Goal: Use online tool/utility: Utilize a website feature to perform a specific function

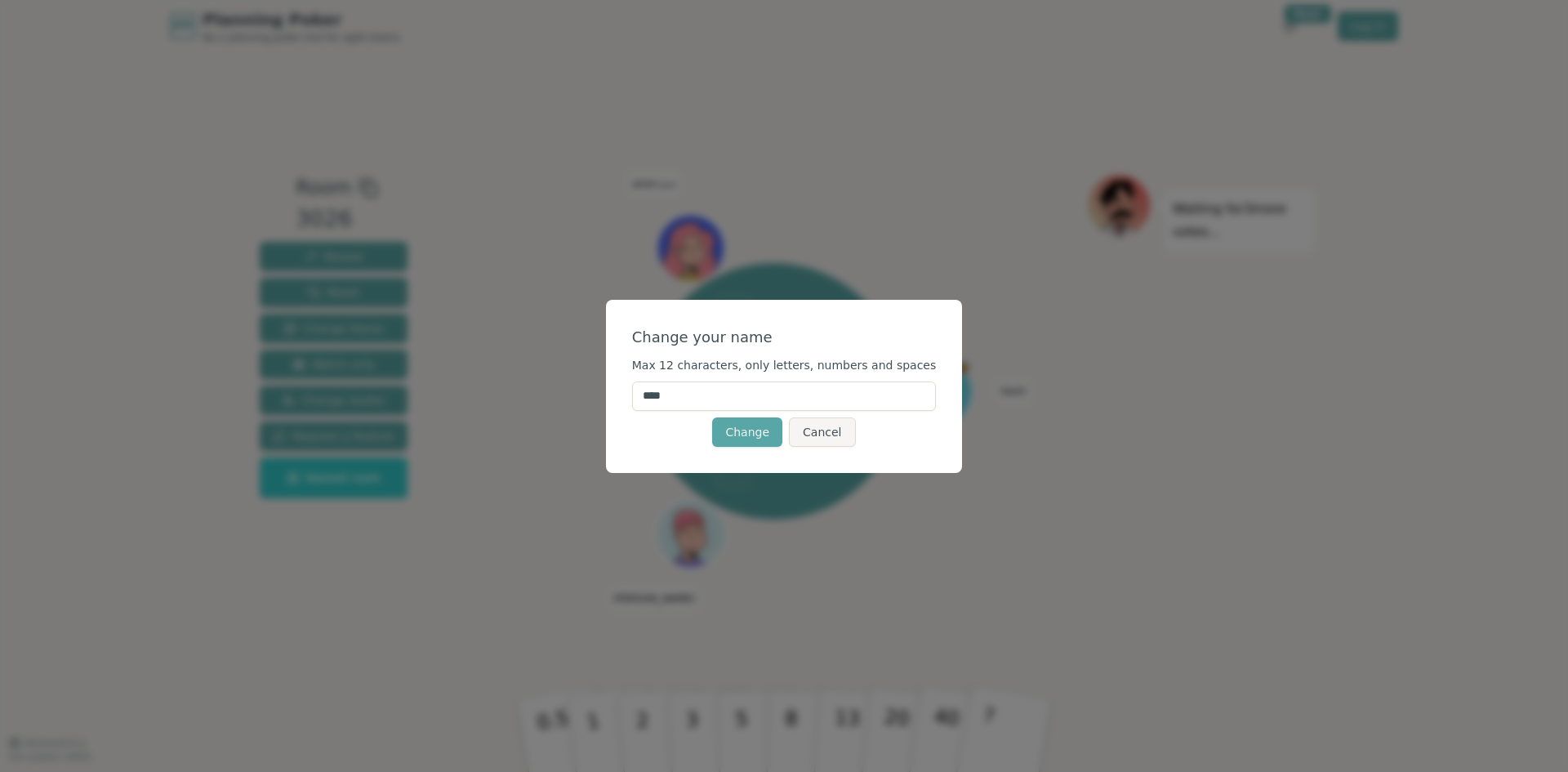
drag, startPoint x: 707, startPoint y: 399, endPoint x: 644, endPoint y: 389, distance: 63.8
click at [644, 389] on div "Change your name Max 12 characters, only letters, numbers and spaces **** Chang…" at bounding box center [784, 386] width 357 height 173
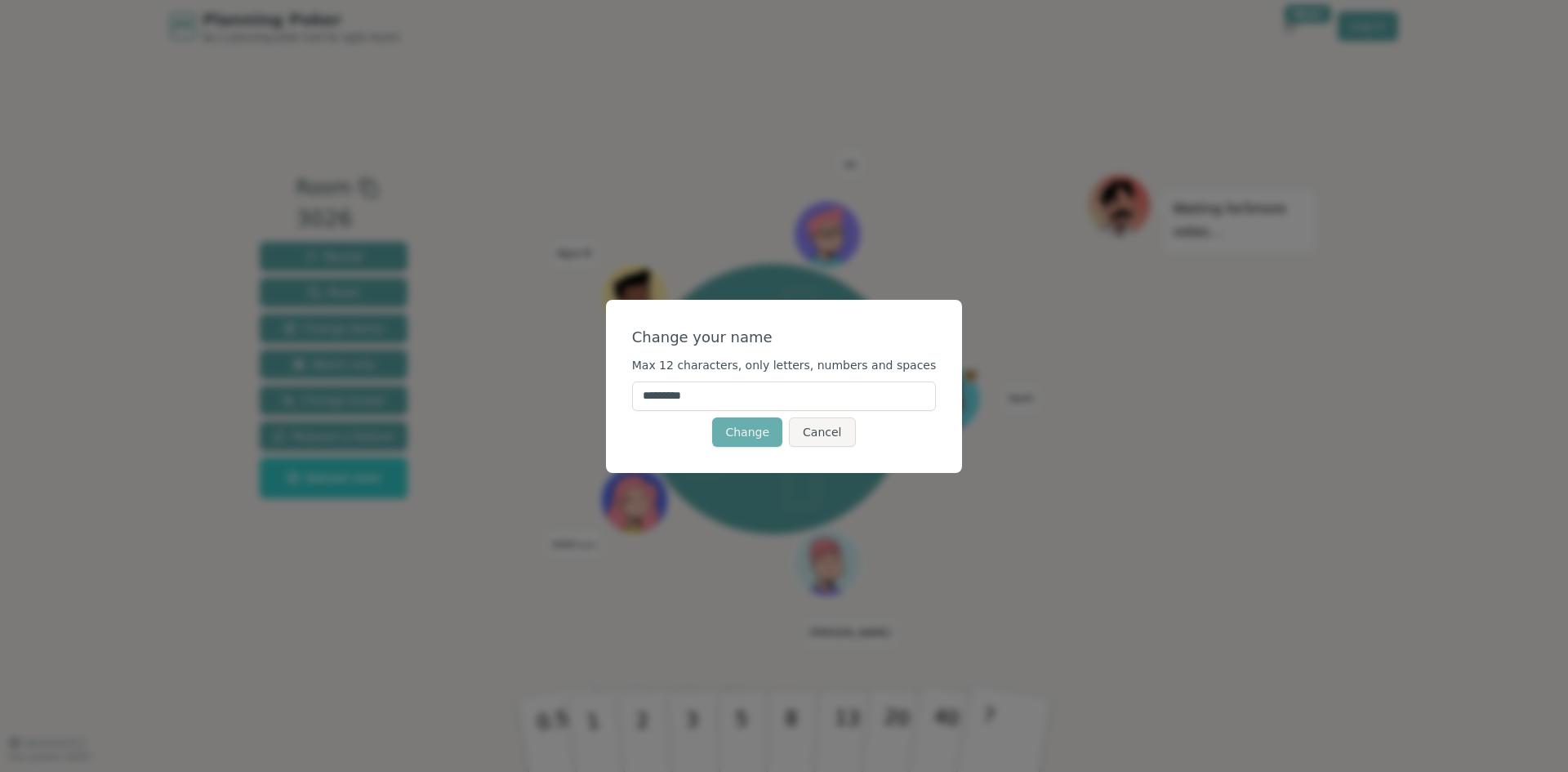
type input "*********"
click at [762, 436] on button "Change" at bounding box center [747, 432] width 70 height 30
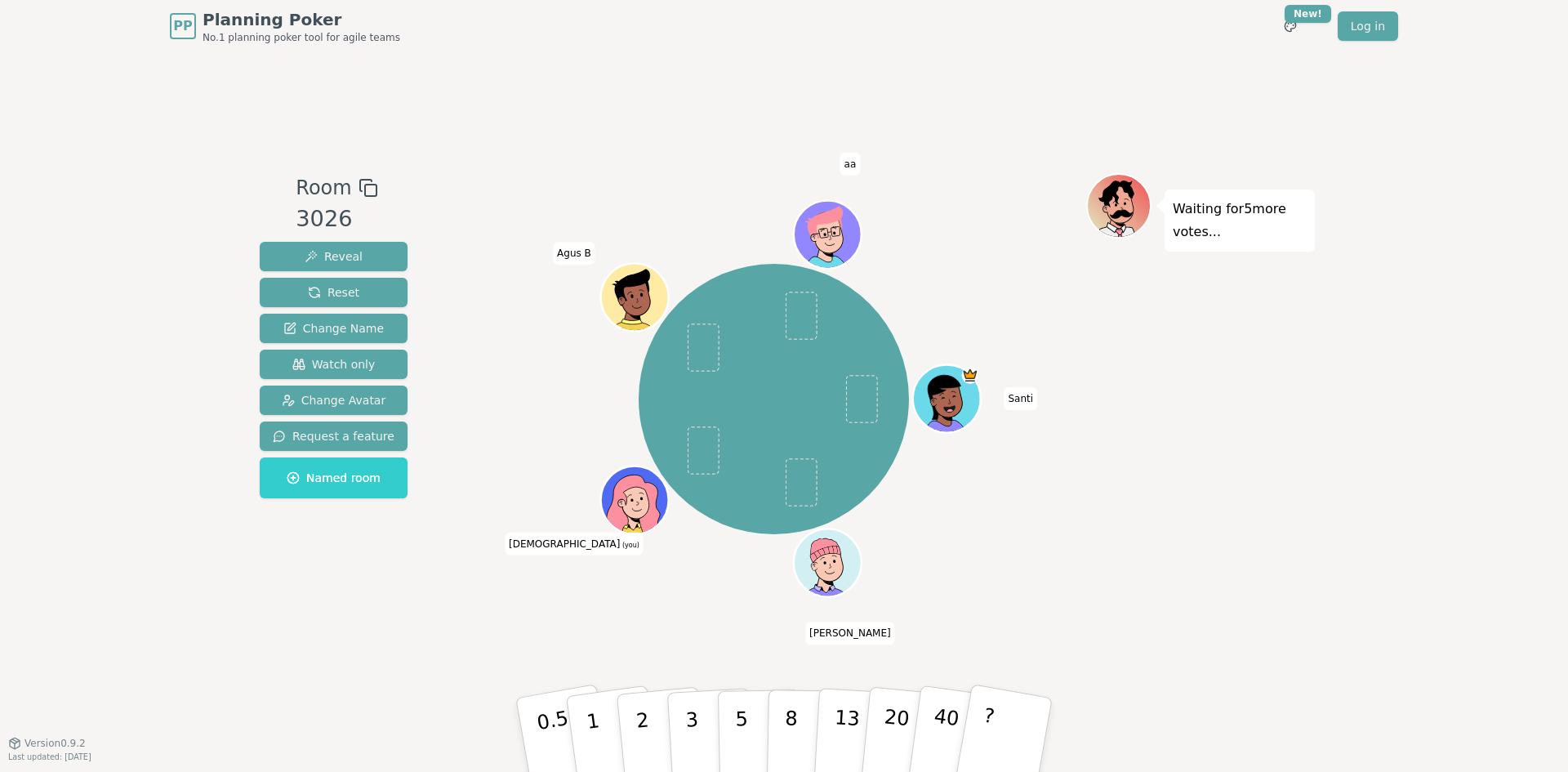
click at [633, 505] on icon at bounding box center [637, 510] width 32 height 12
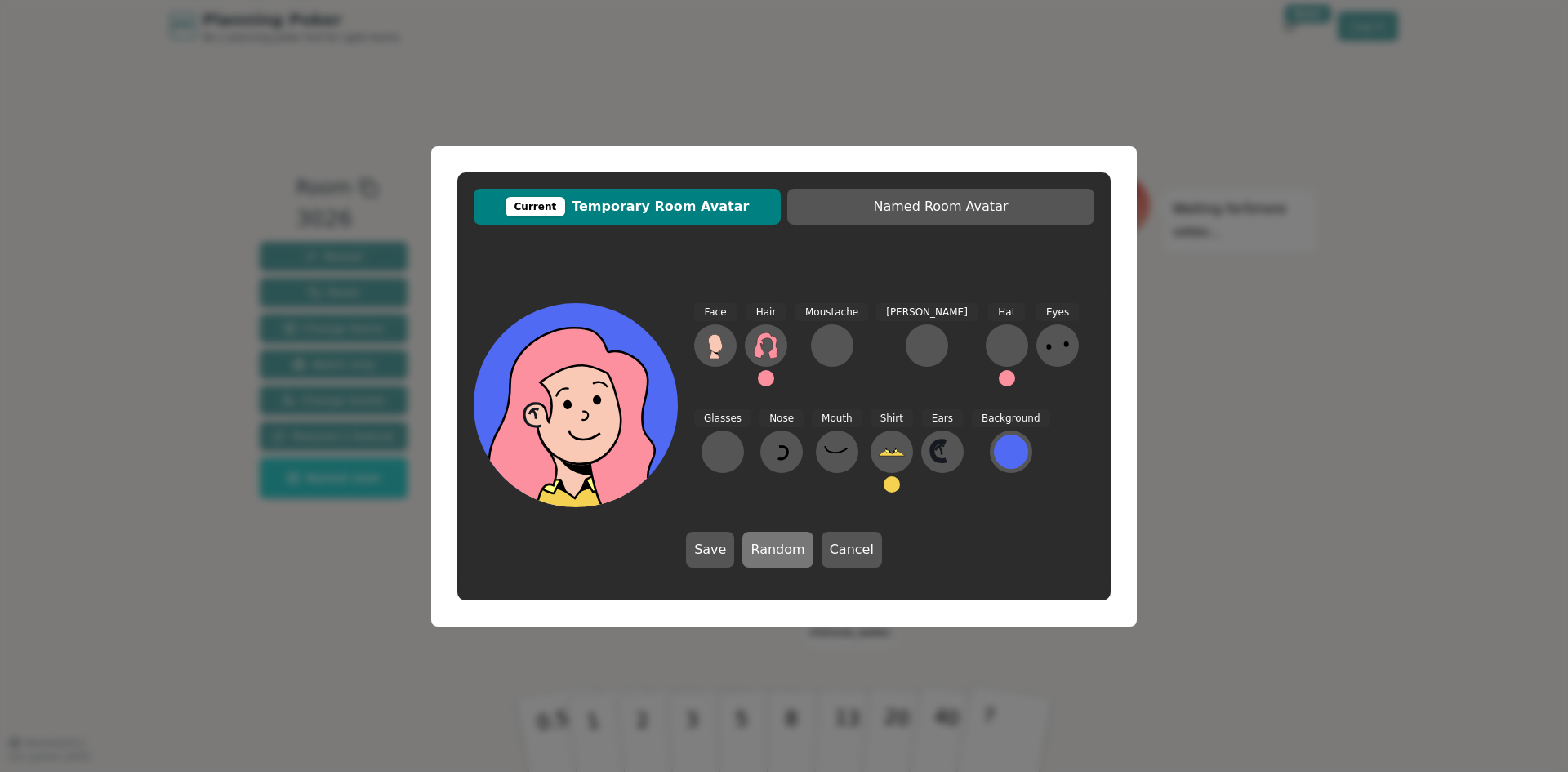
click at [778, 553] on button "Random" at bounding box center [778, 549] width 70 height 36
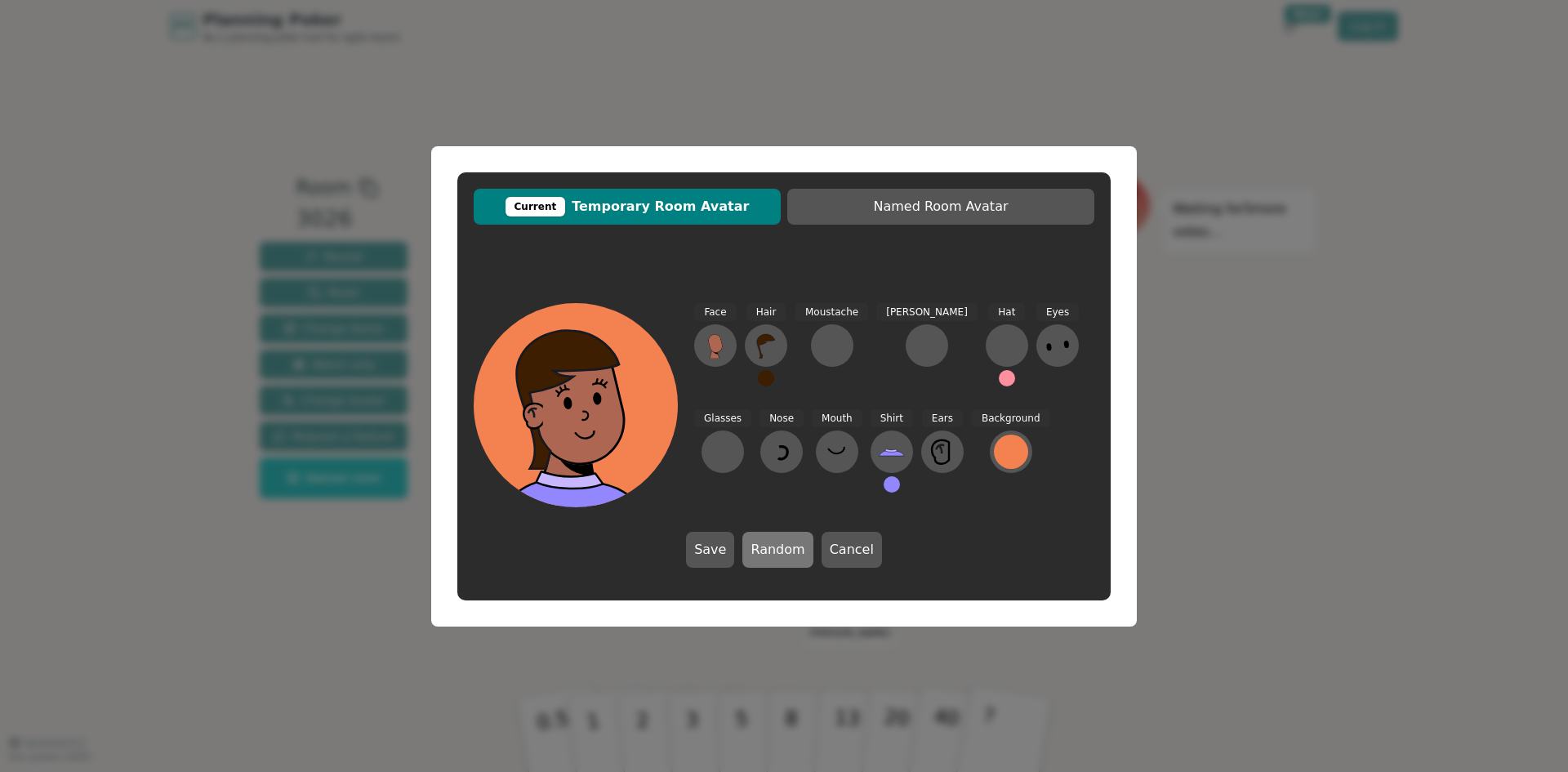
click at [780, 553] on button "Random" at bounding box center [778, 549] width 70 height 36
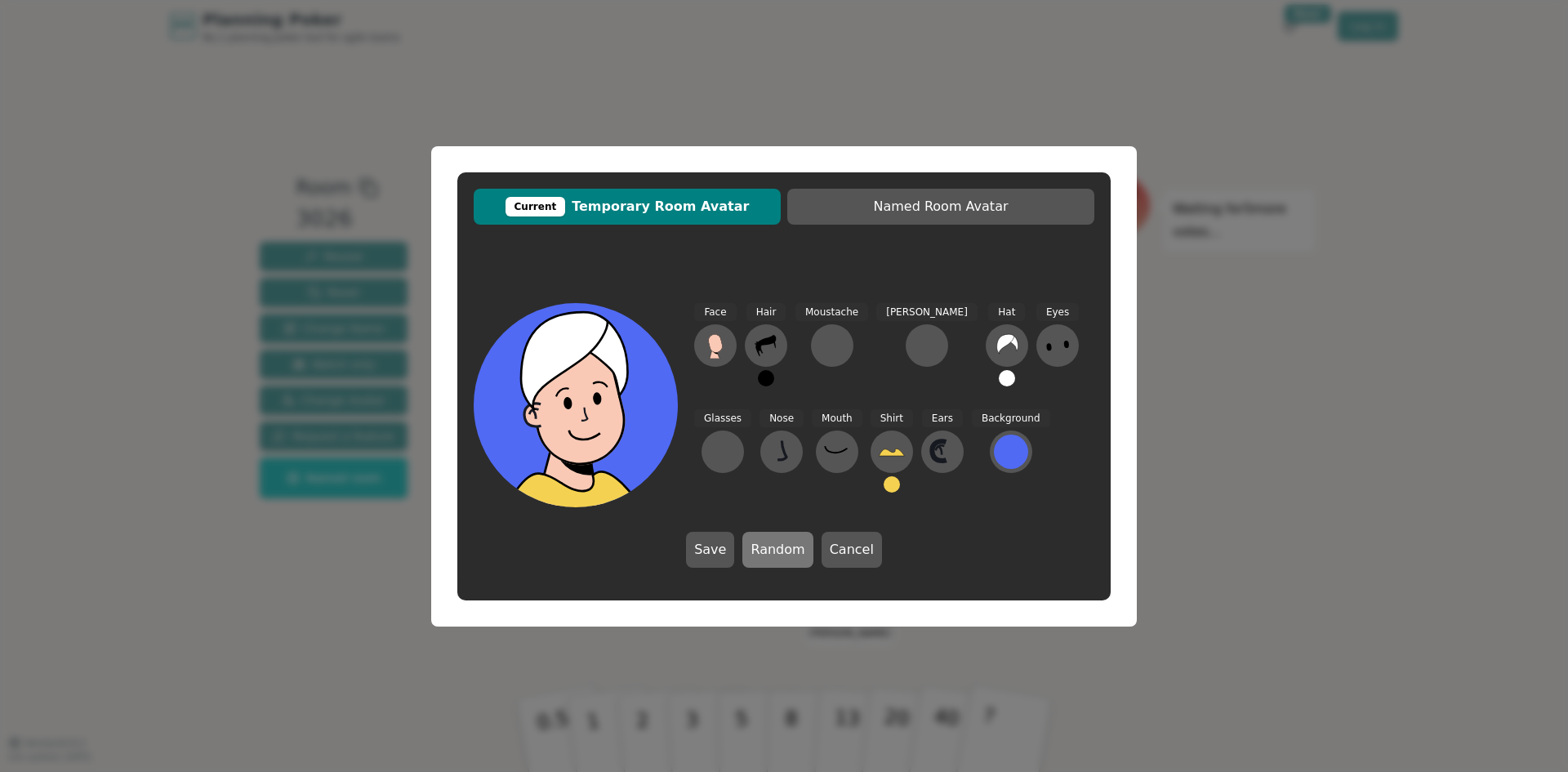
click at [780, 550] on button "Random" at bounding box center [778, 549] width 70 height 36
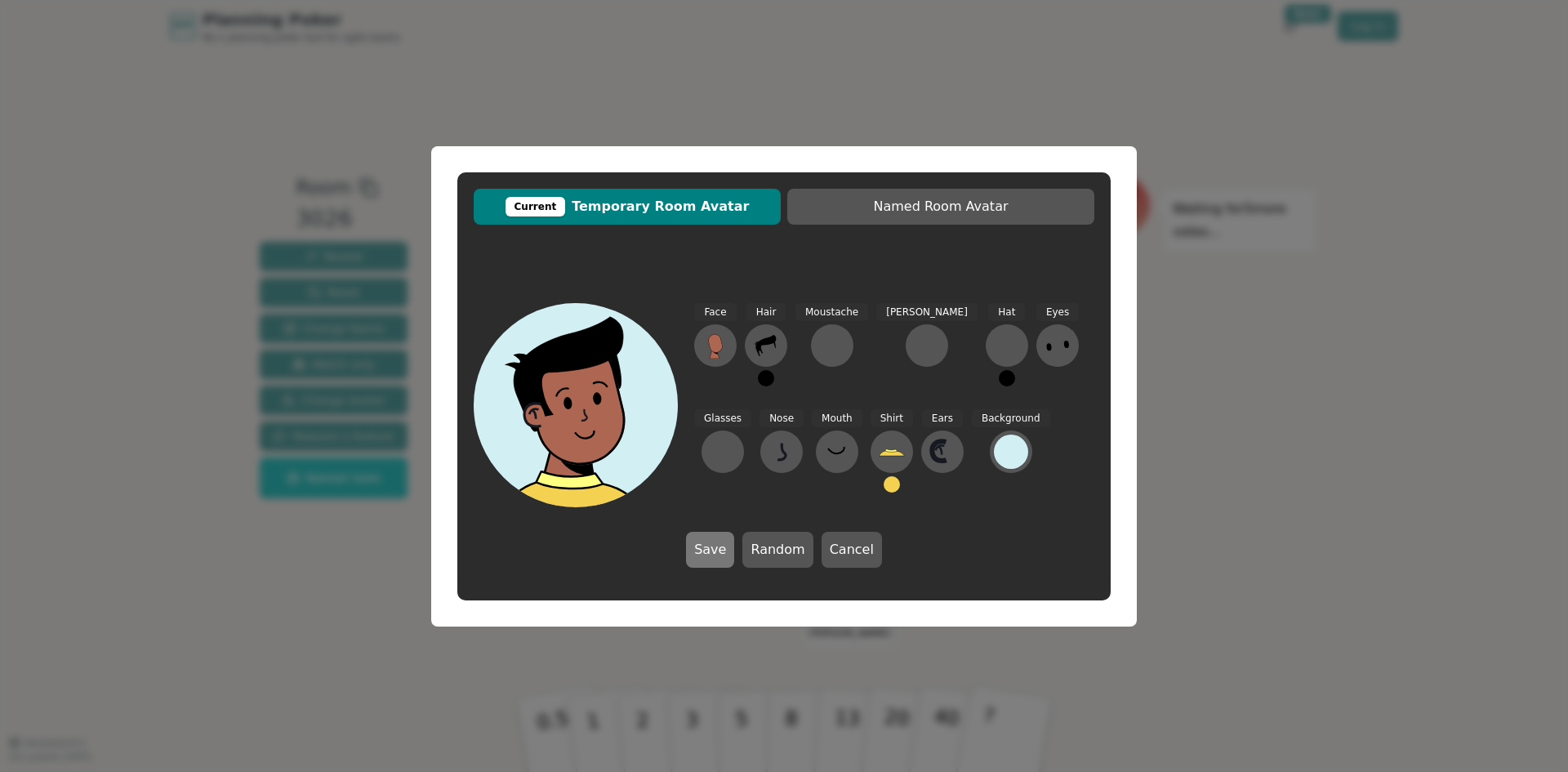
click at [718, 552] on button "Save" at bounding box center [711, 549] width 48 height 36
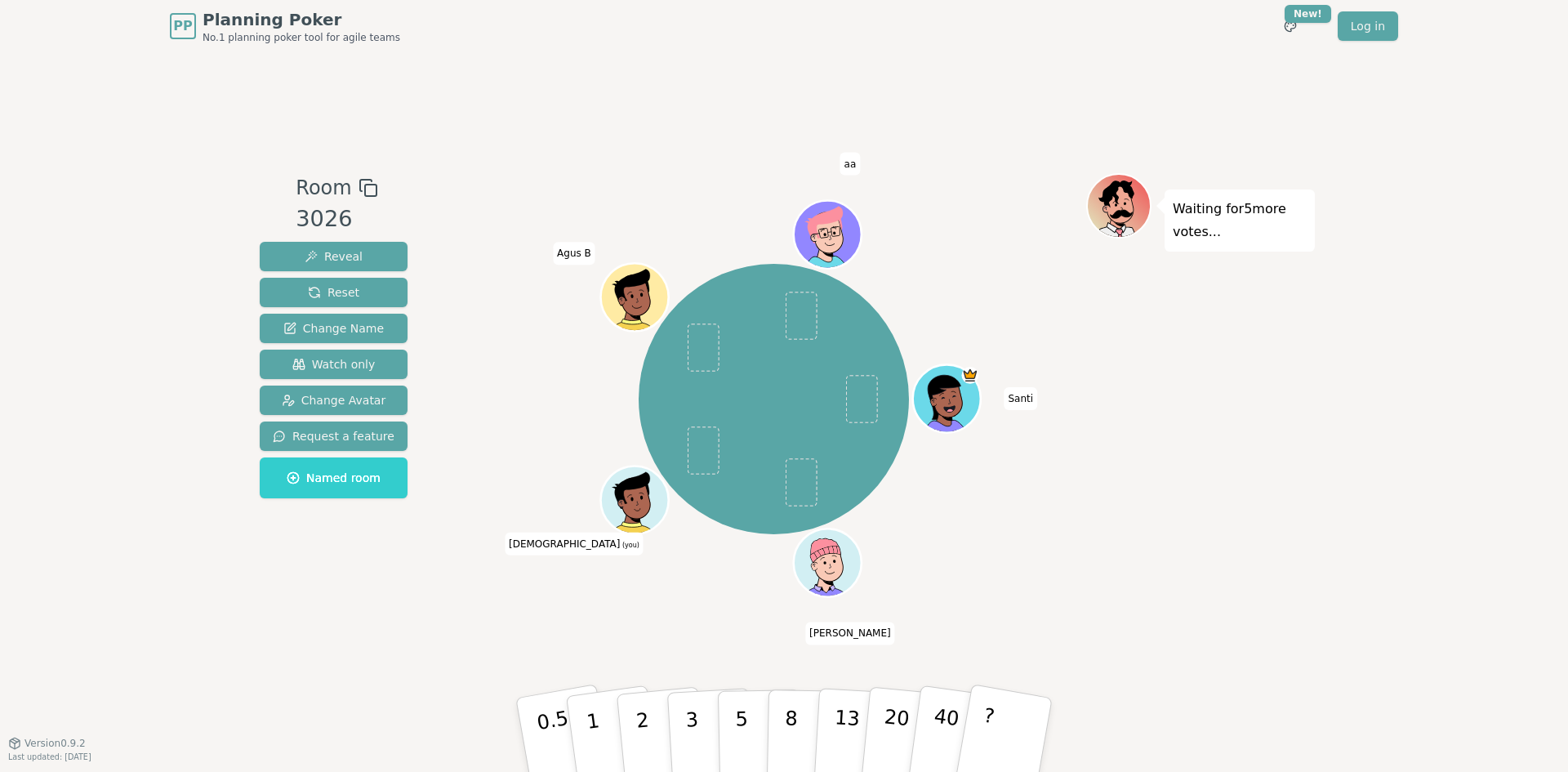
click at [633, 497] on icon at bounding box center [637, 498] width 66 height 7
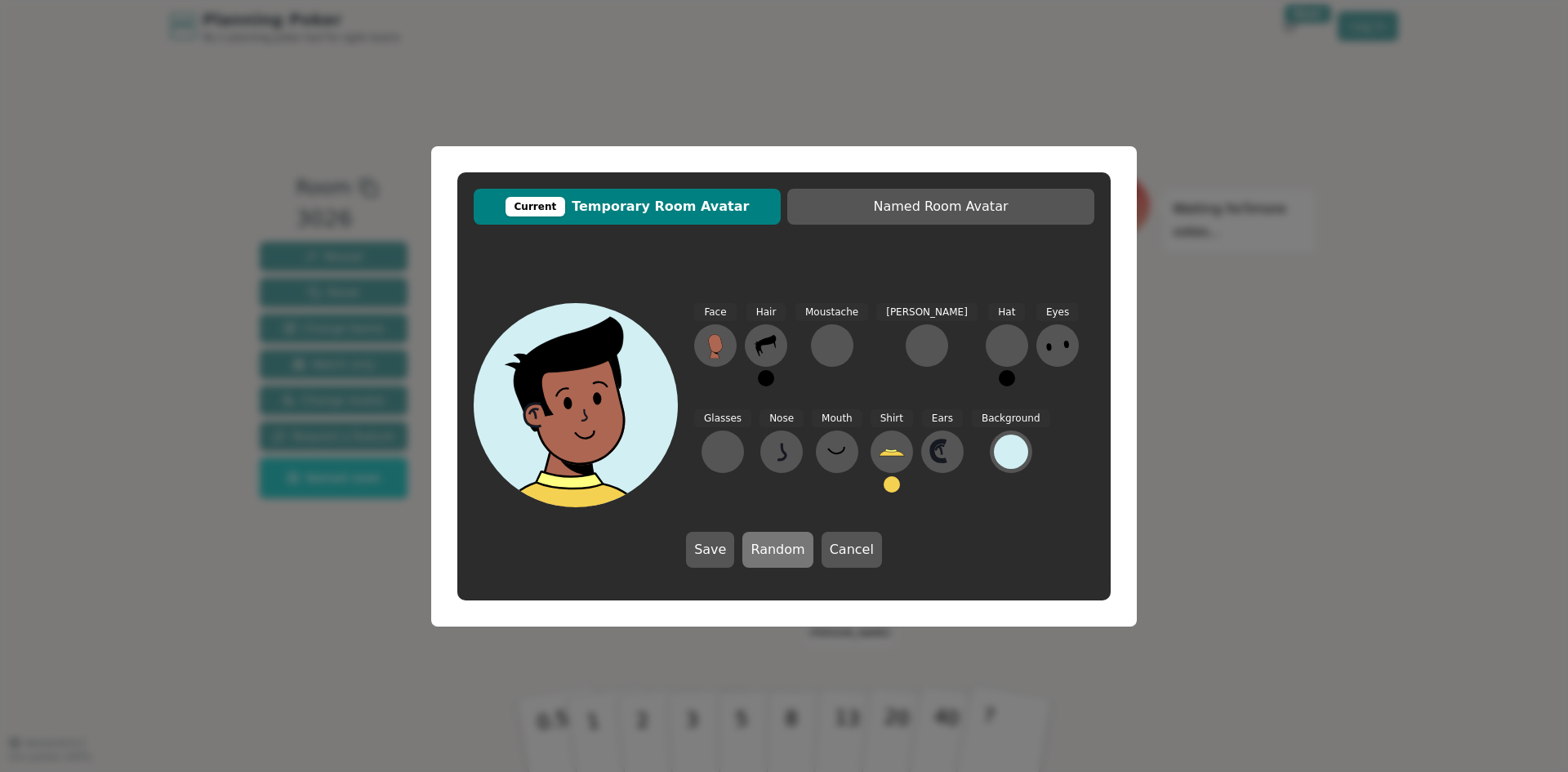
click at [799, 550] on button "Random" at bounding box center [778, 549] width 70 height 36
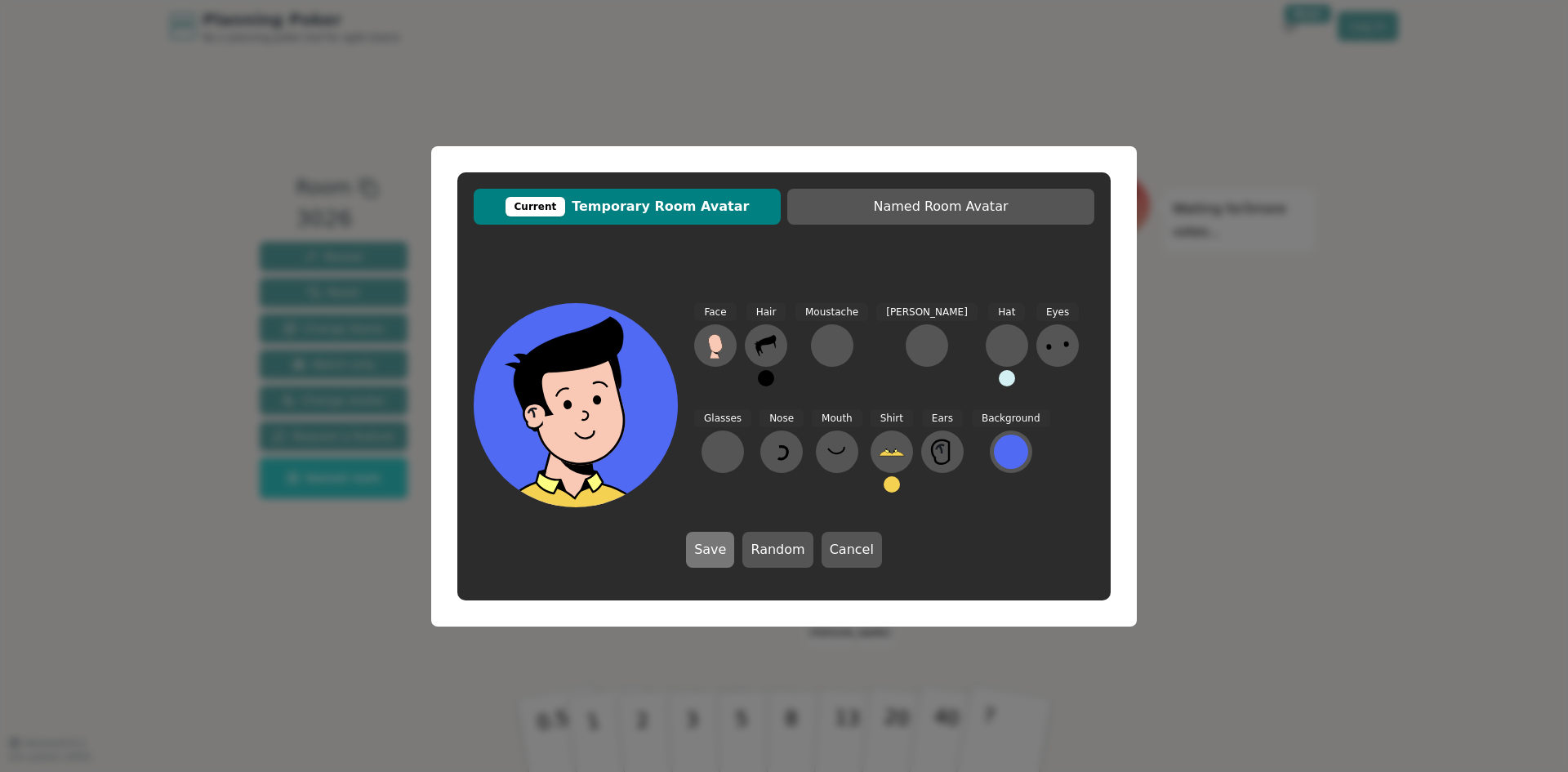
click at [721, 551] on button "Save" at bounding box center [711, 549] width 48 height 36
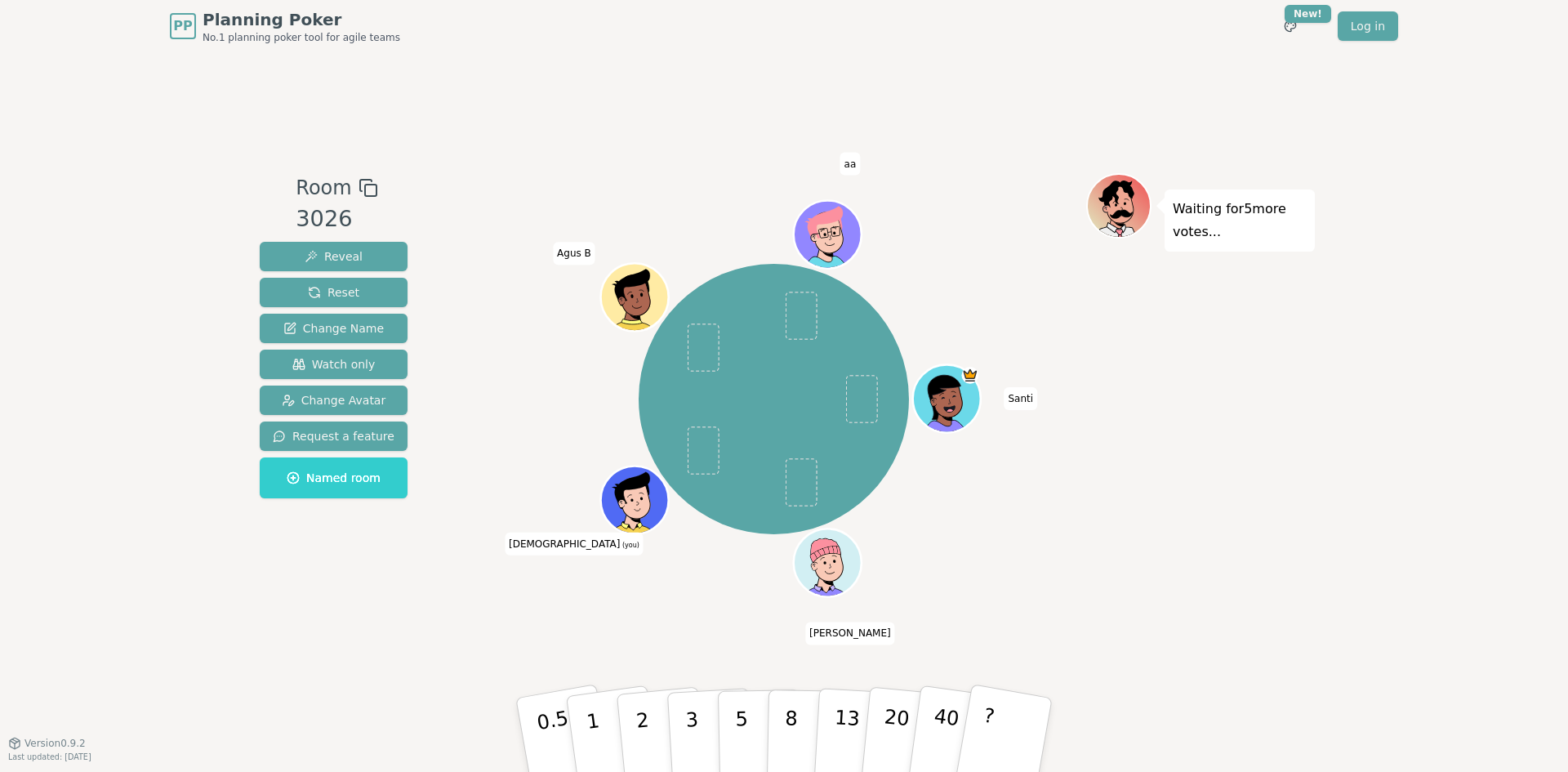
click at [633, 516] on div at bounding box center [637, 521] width 66 height 60
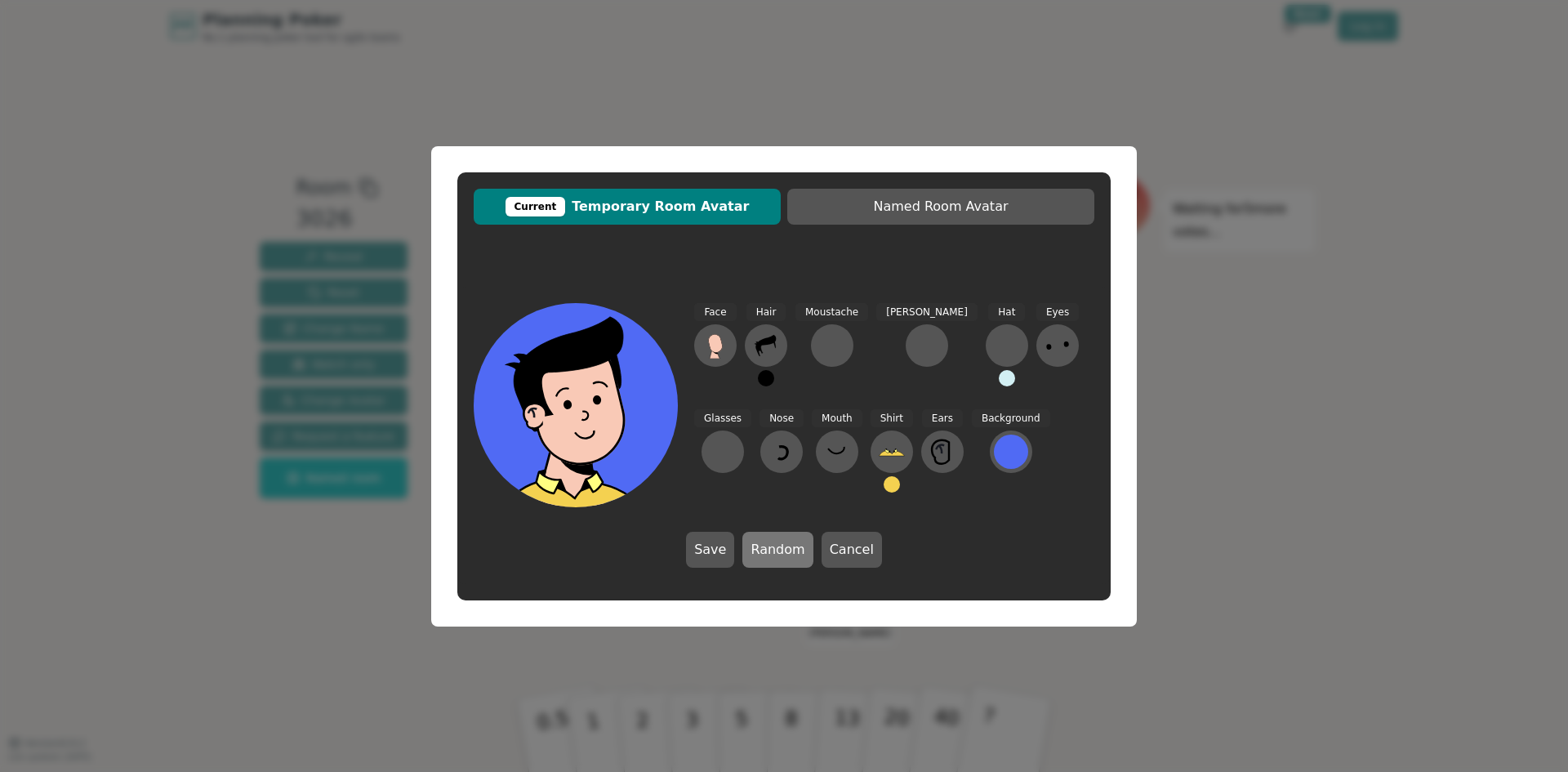
click at [790, 561] on button "Random" at bounding box center [778, 549] width 70 height 36
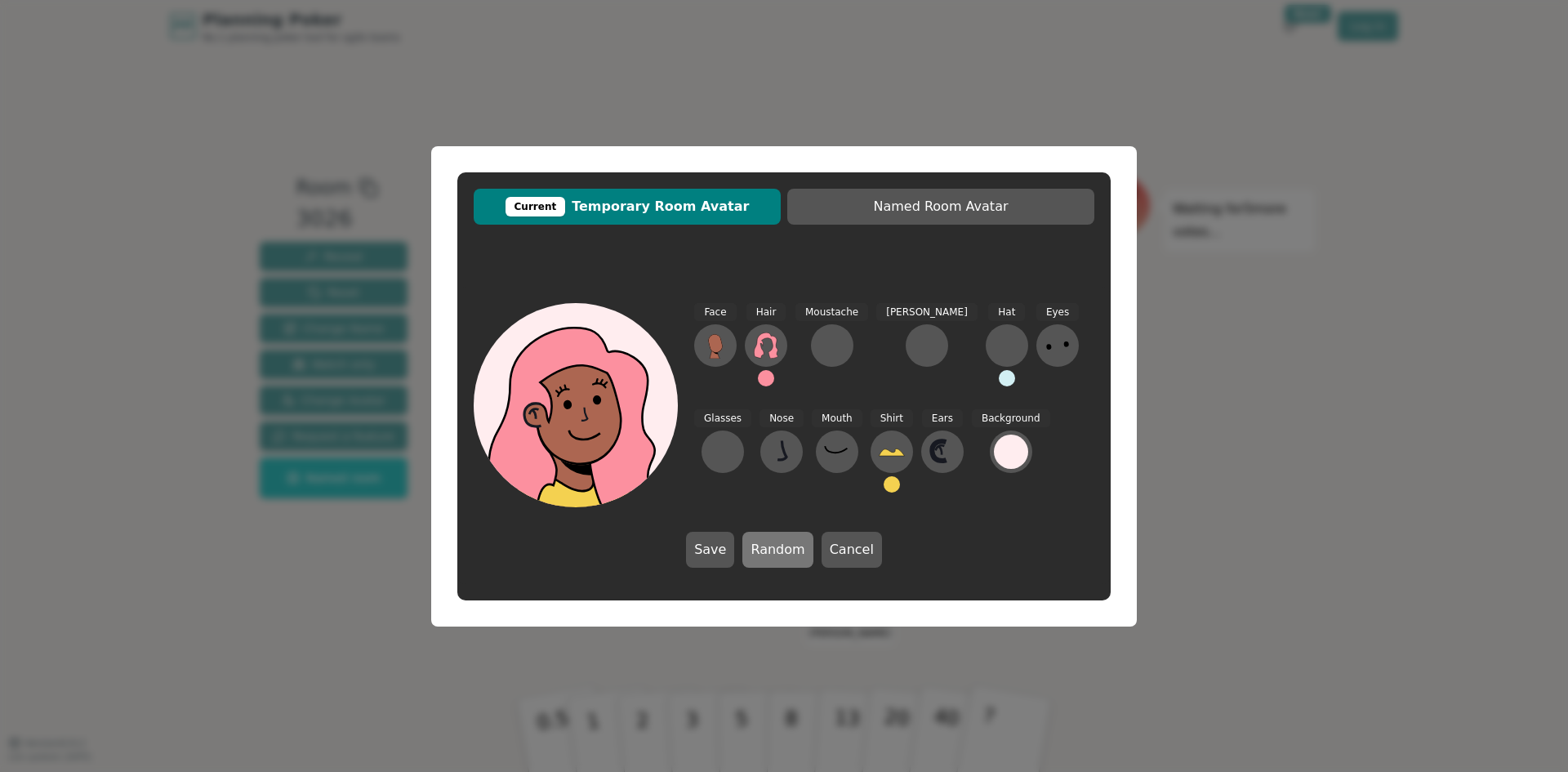
click at [788, 558] on button "Random" at bounding box center [778, 549] width 70 height 36
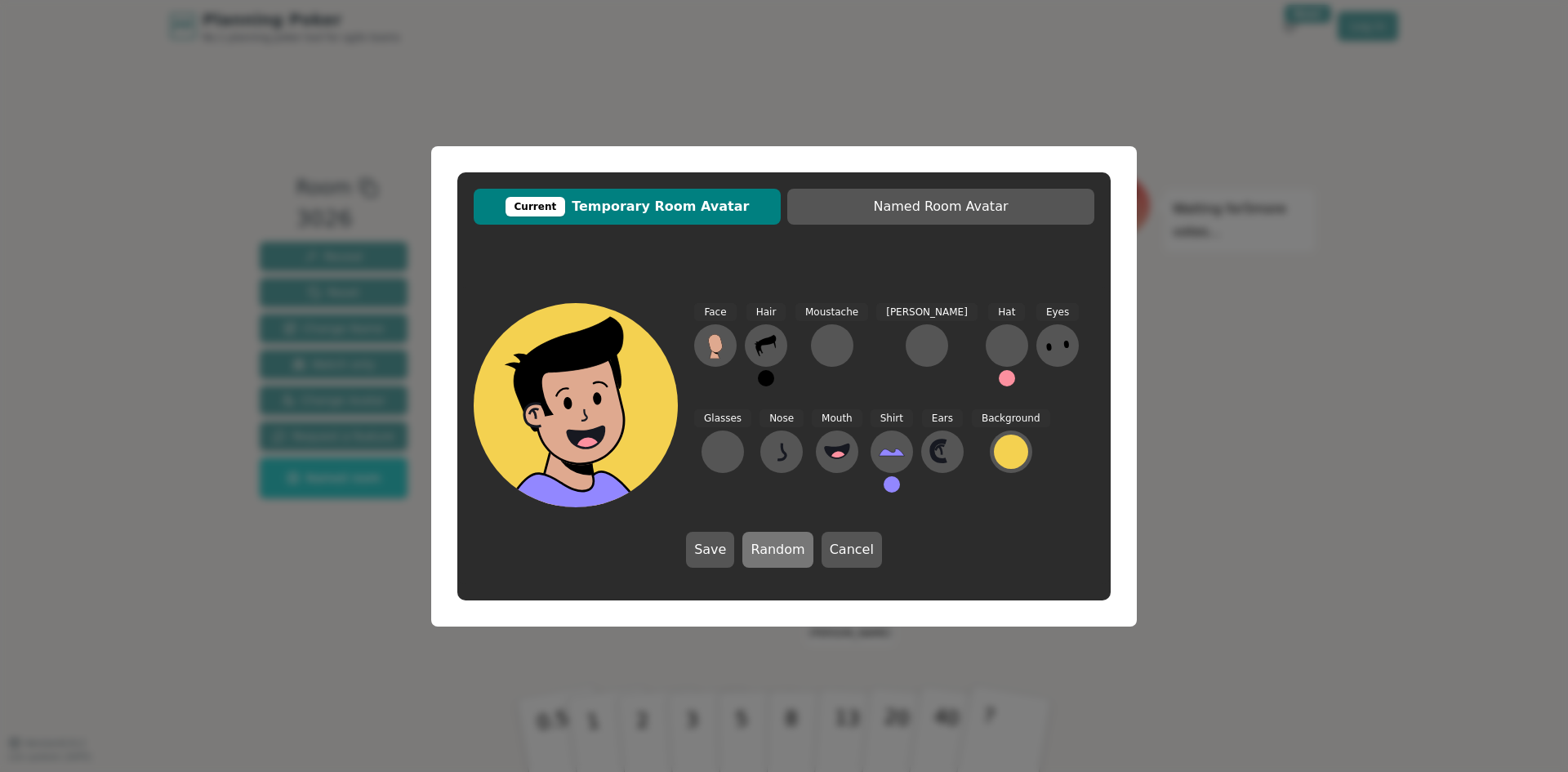
click at [755, 550] on button "Random" at bounding box center [778, 549] width 70 height 36
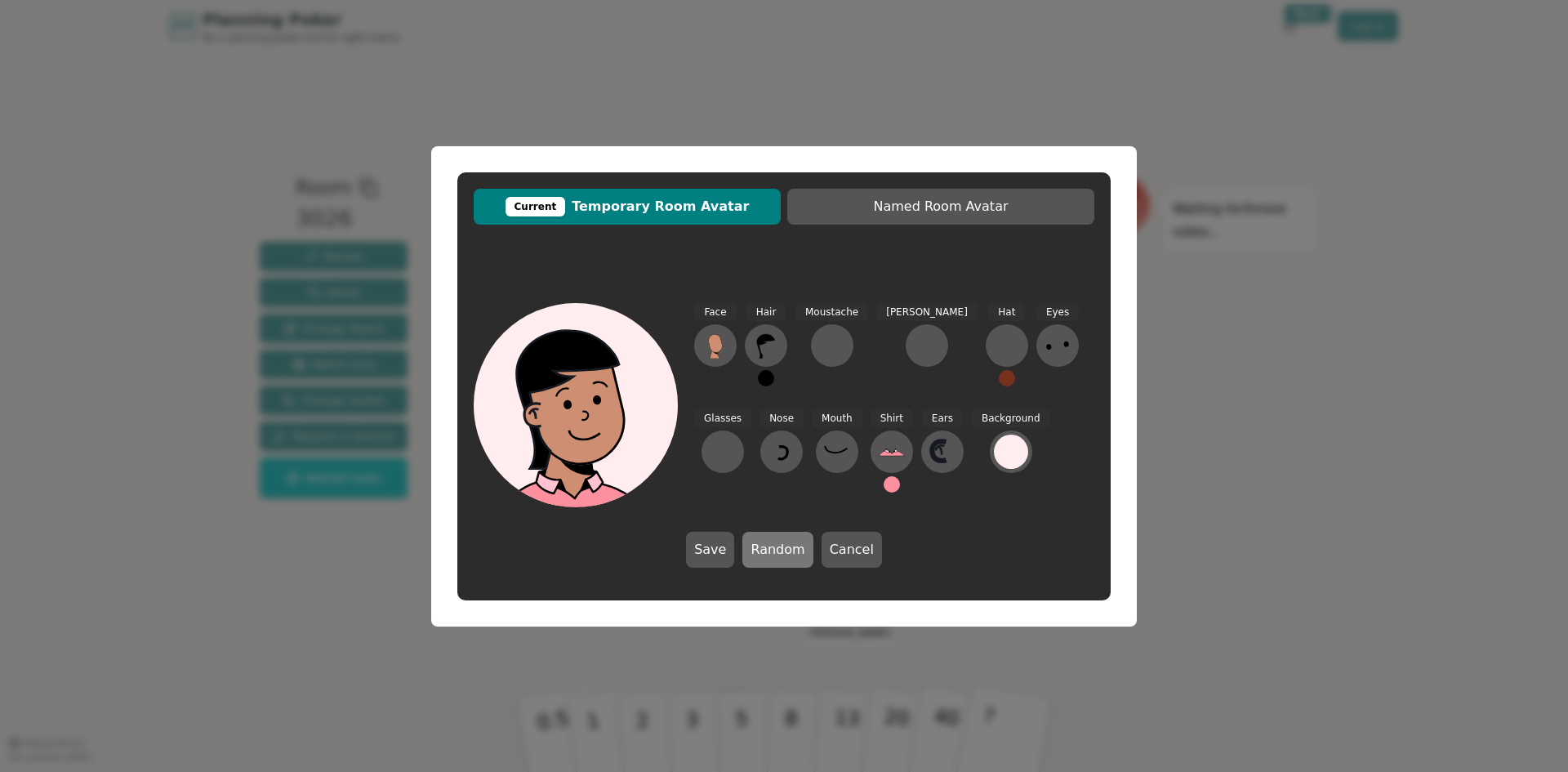
click at [762, 550] on button "Random" at bounding box center [778, 549] width 70 height 36
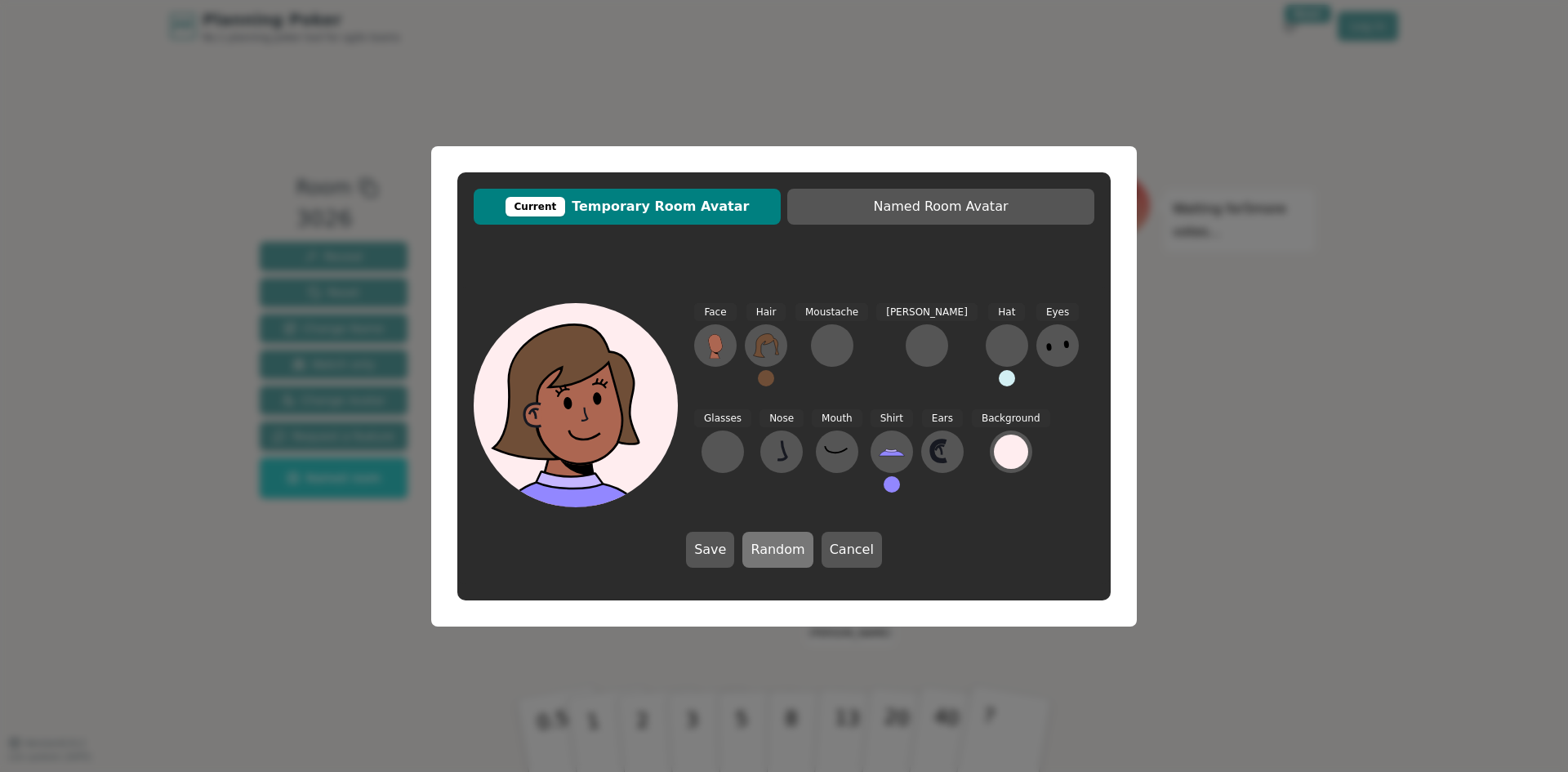
click at [762, 550] on button "Random" at bounding box center [778, 549] width 70 height 36
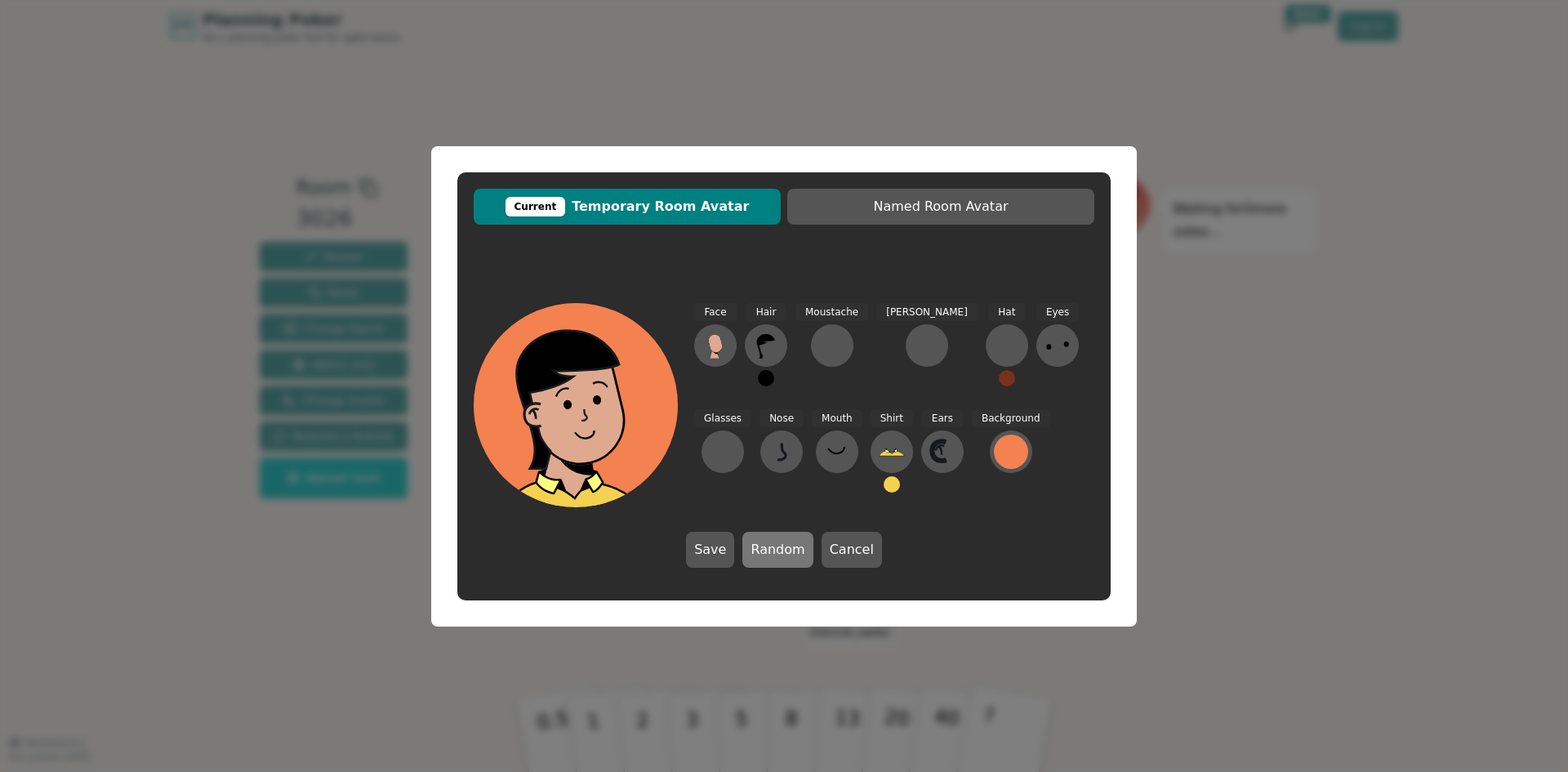
click at [763, 550] on button "Random" at bounding box center [778, 549] width 70 height 36
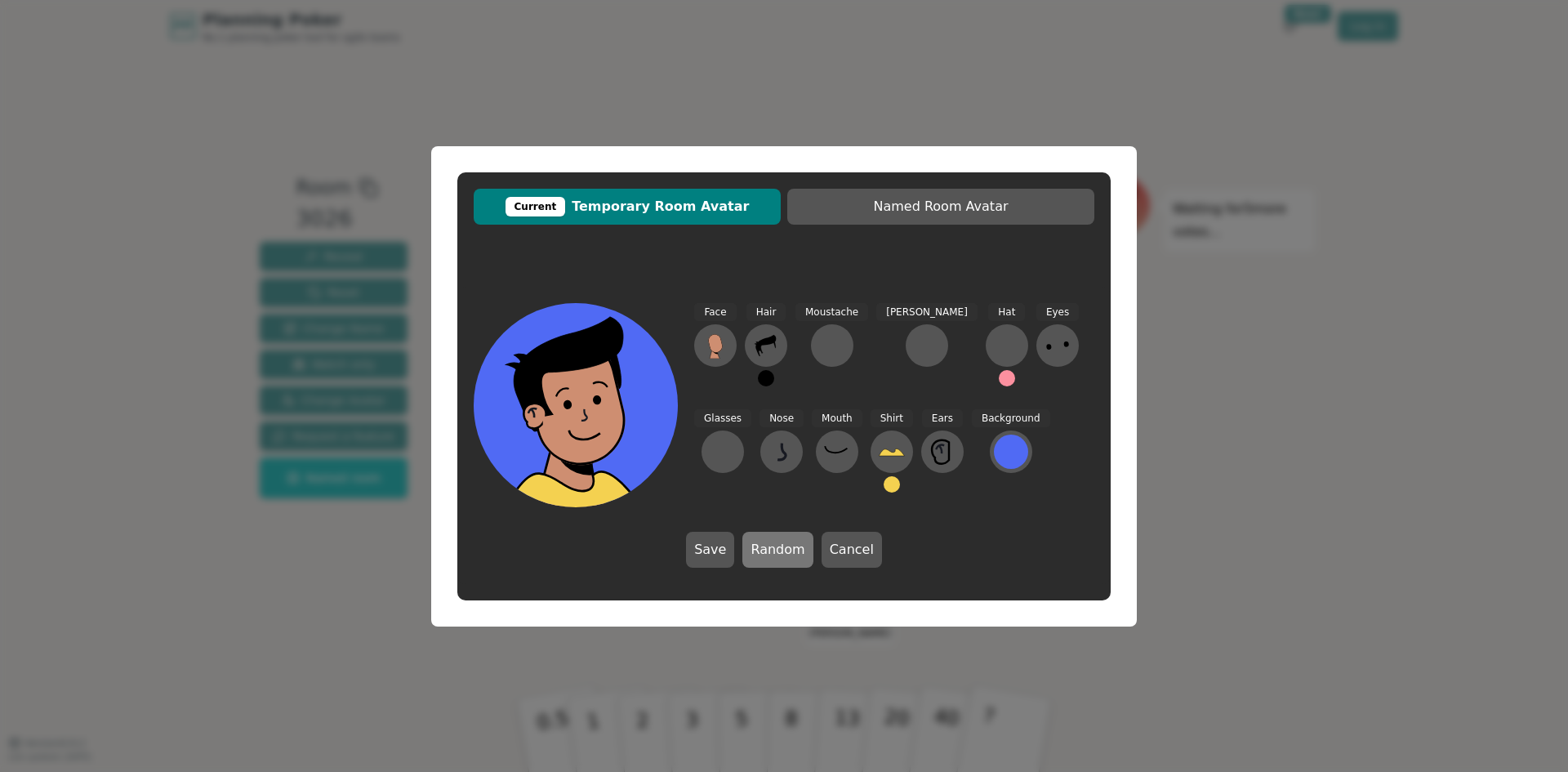
click at [763, 550] on button "Random" at bounding box center [778, 549] width 70 height 36
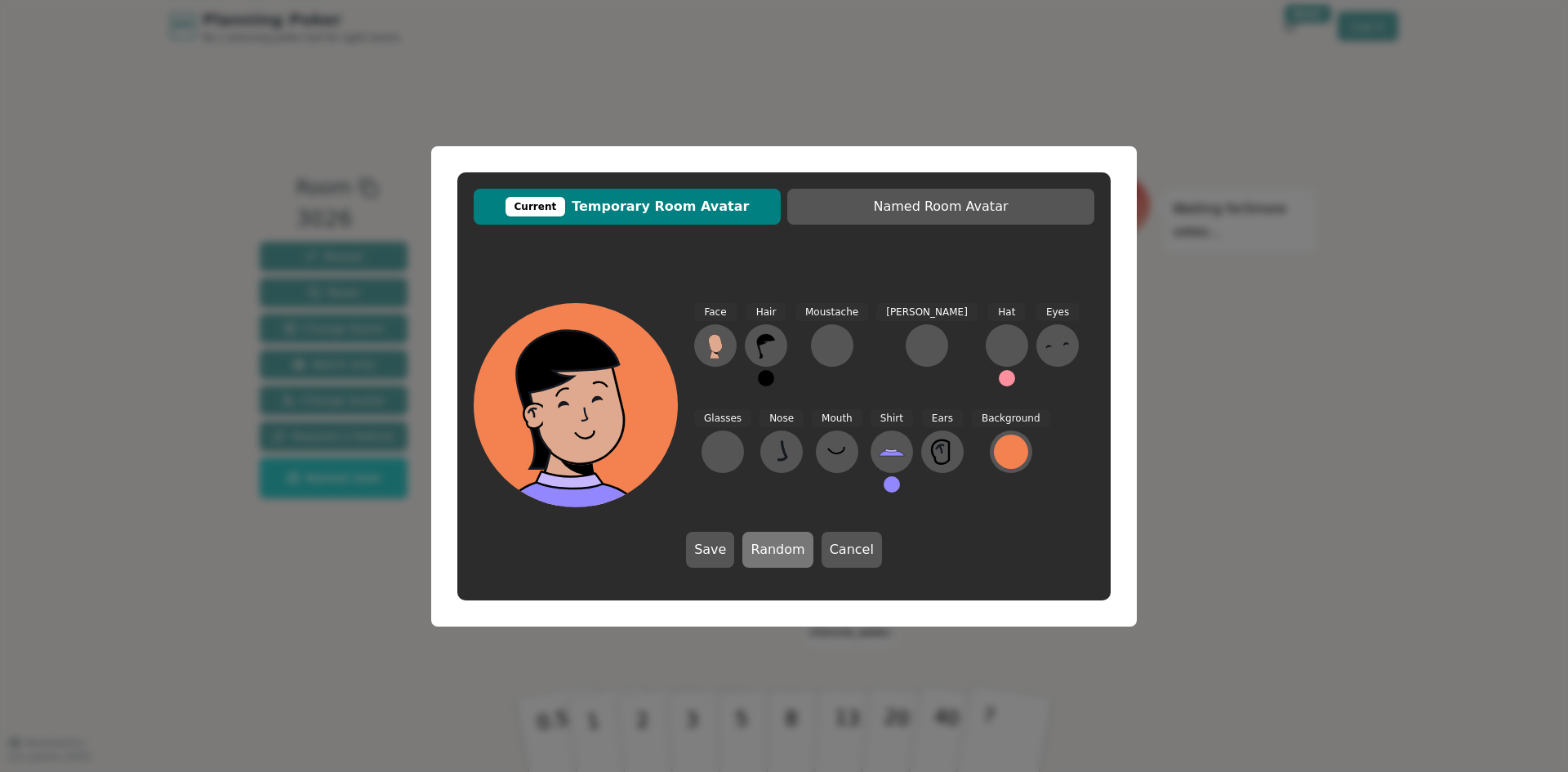
click at [772, 550] on button "Random" at bounding box center [778, 549] width 70 height 36
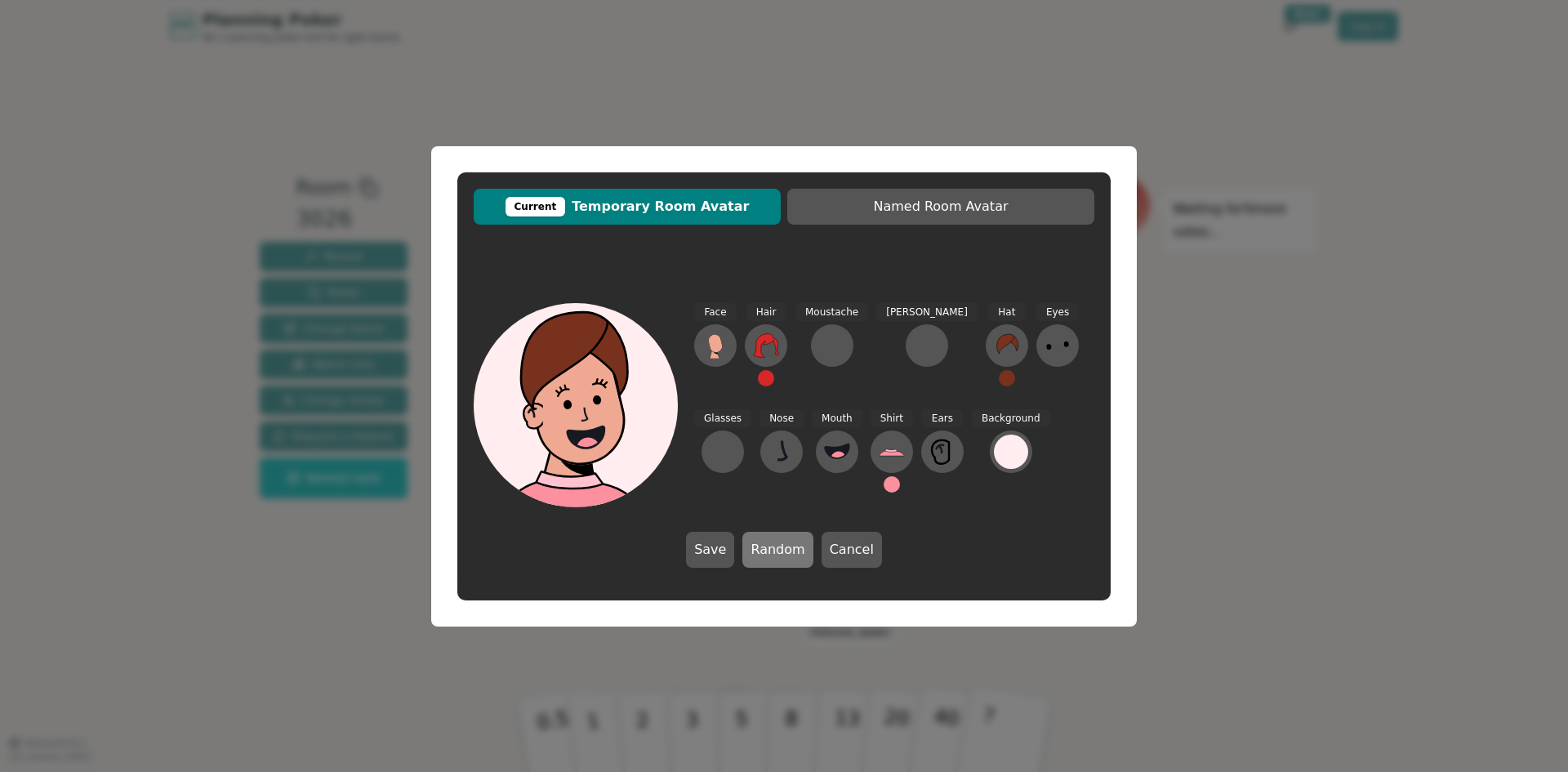
click at [772, 550] on button "Random" at bounding box center [778, 549] width 70 height 36
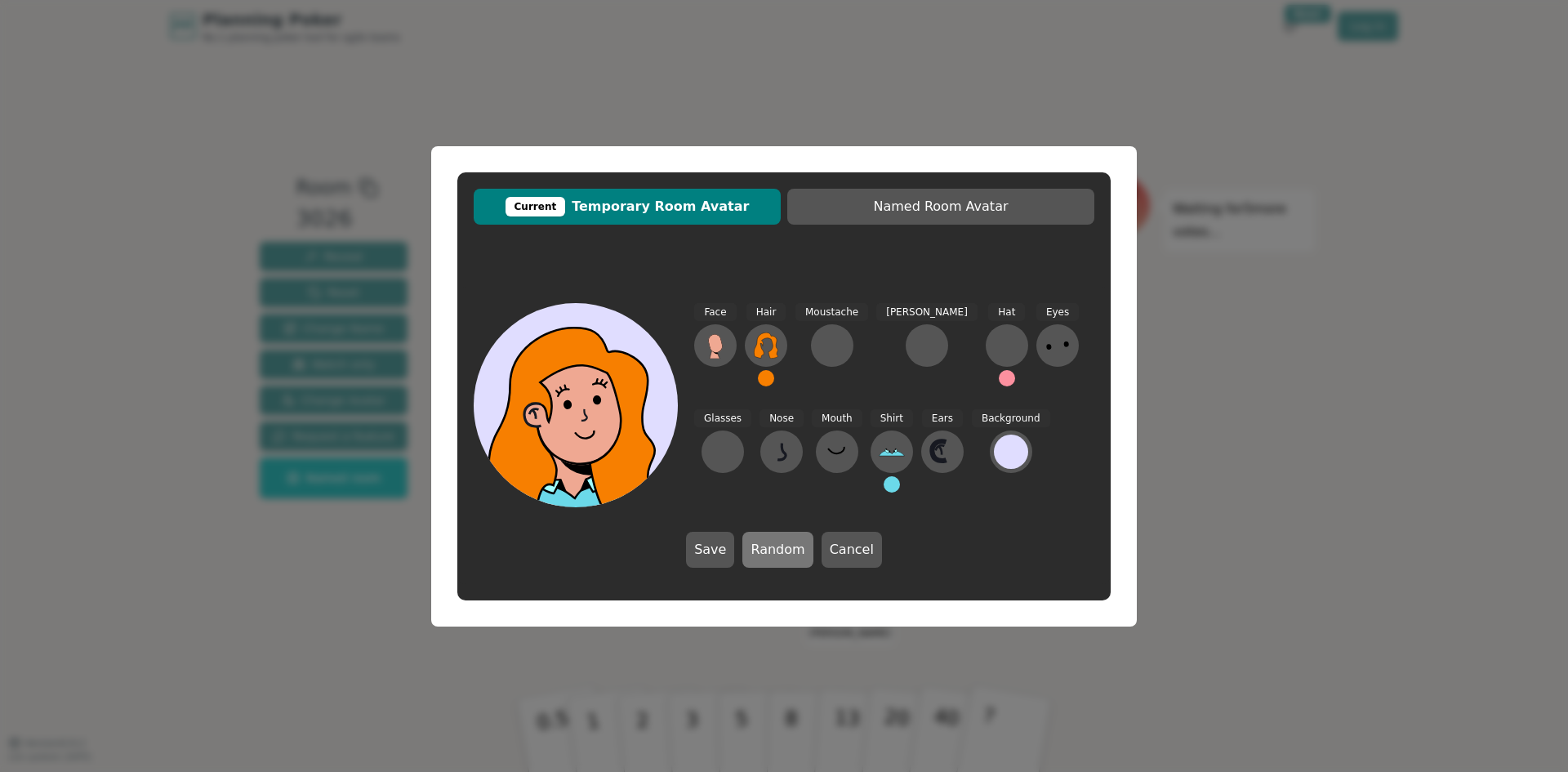
click at [772, 550] on button "Random" at bounding box center [778, 549] width 70 height 36
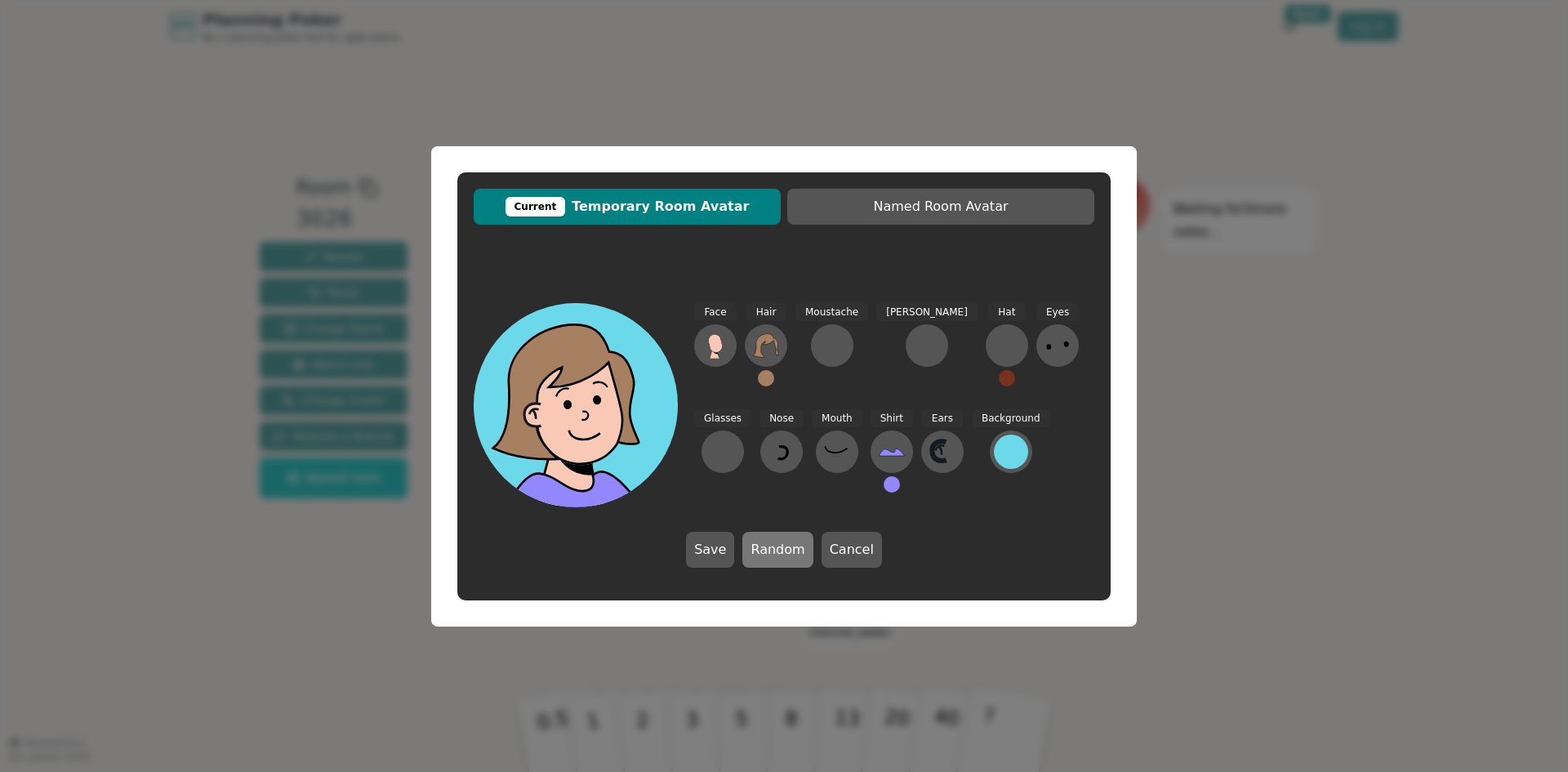
click at [772, 550] on button "Random" at bounding box center [778, 549] width 70 height 36
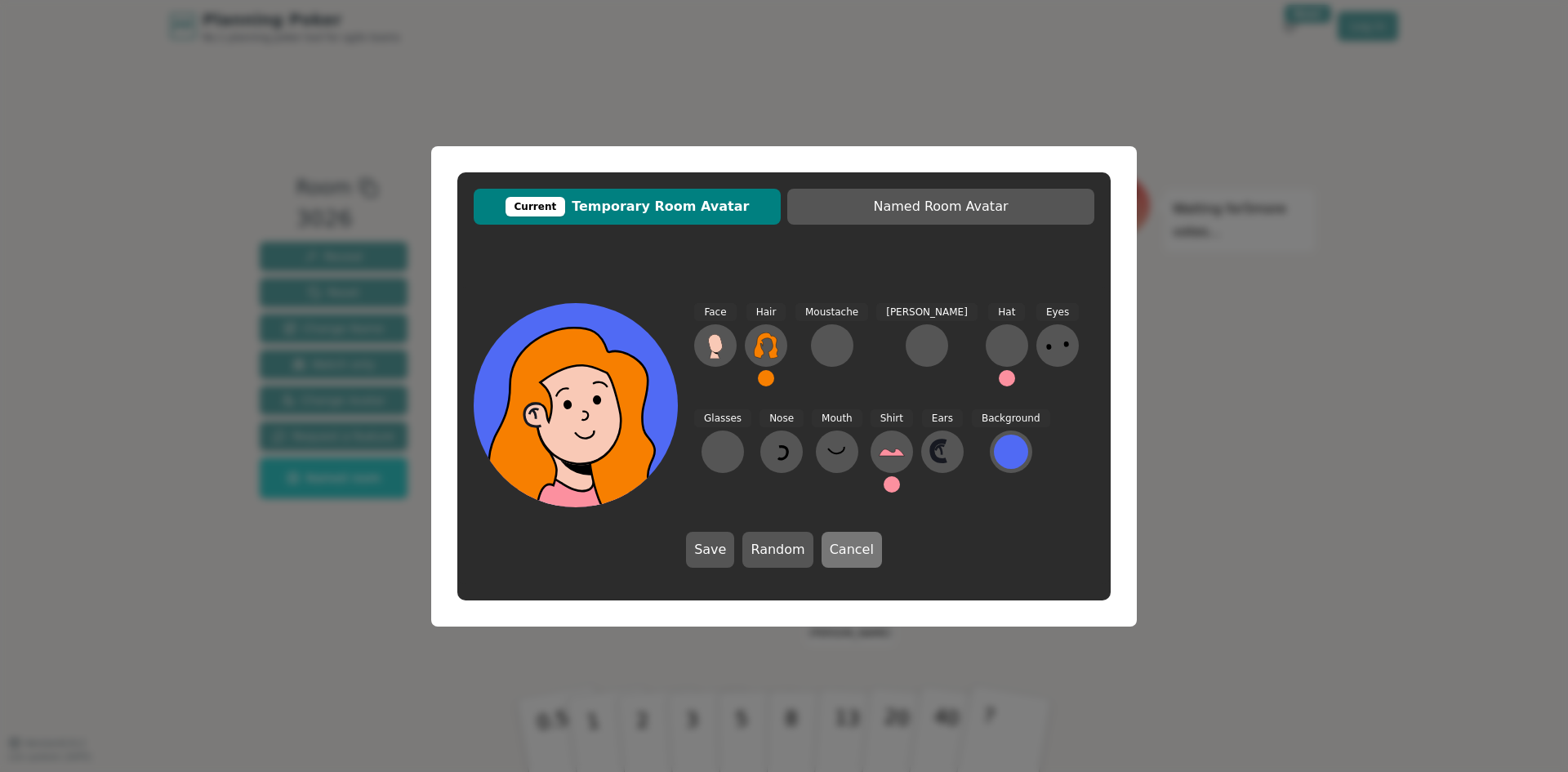
click at [825, 553] on button "Cancel" at bounding box center [851, 549] width 60 height 36
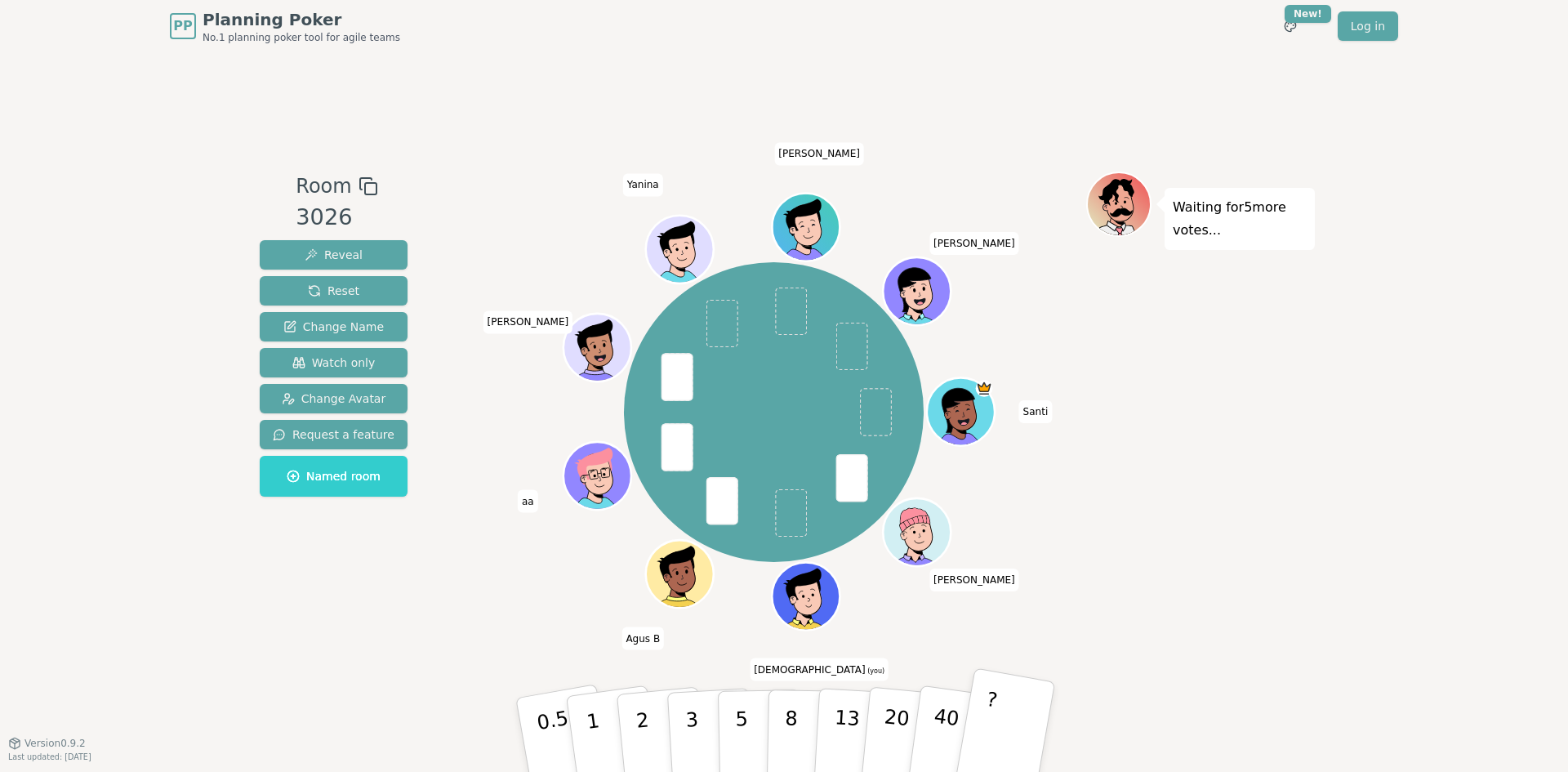
click at [989, 716] on p "?" at bounding box center [986, 732] width 25 height 89
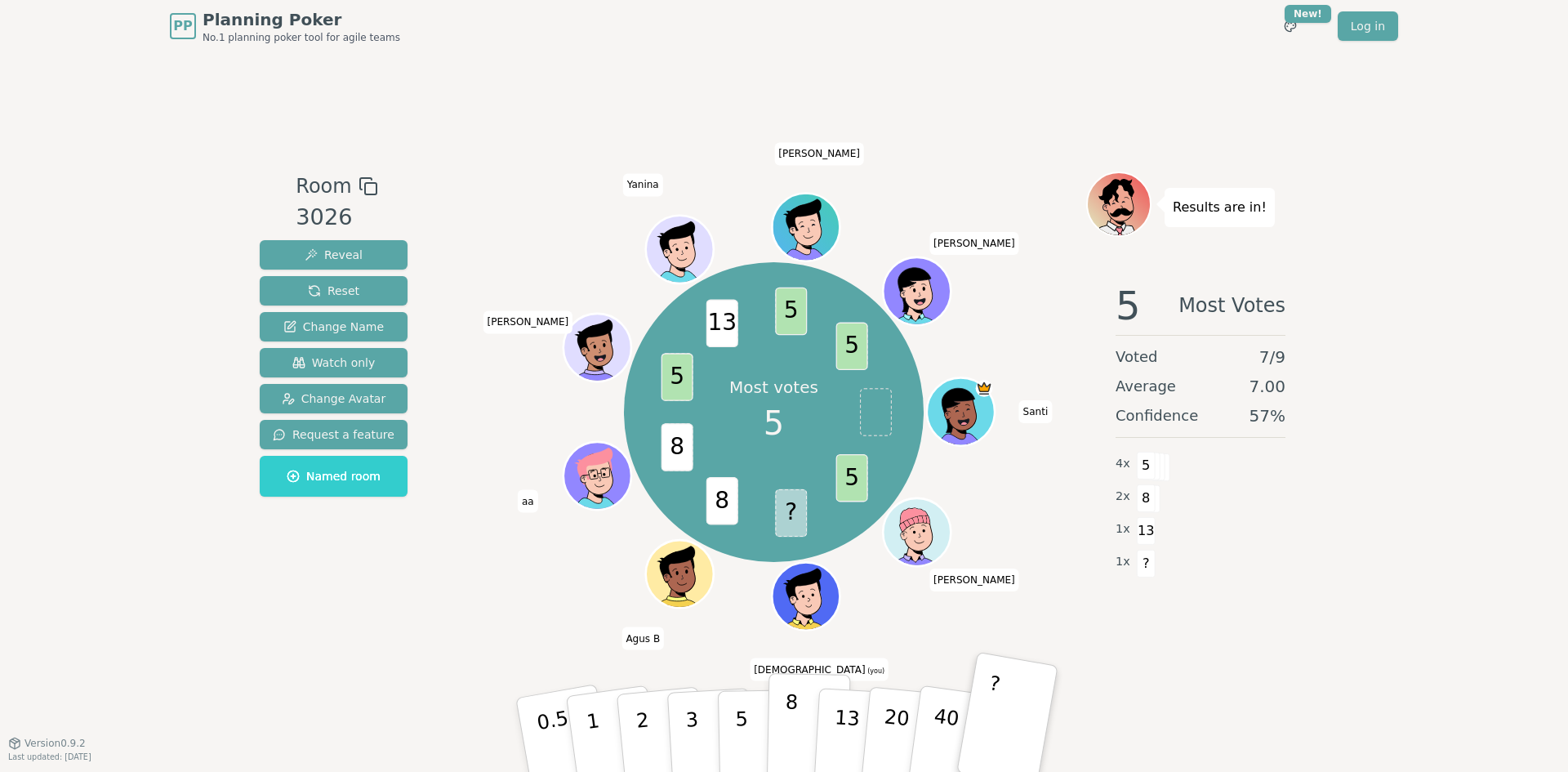
click at [799, 732] on button "8" at bounding box center [809, 734] width 84 height 124
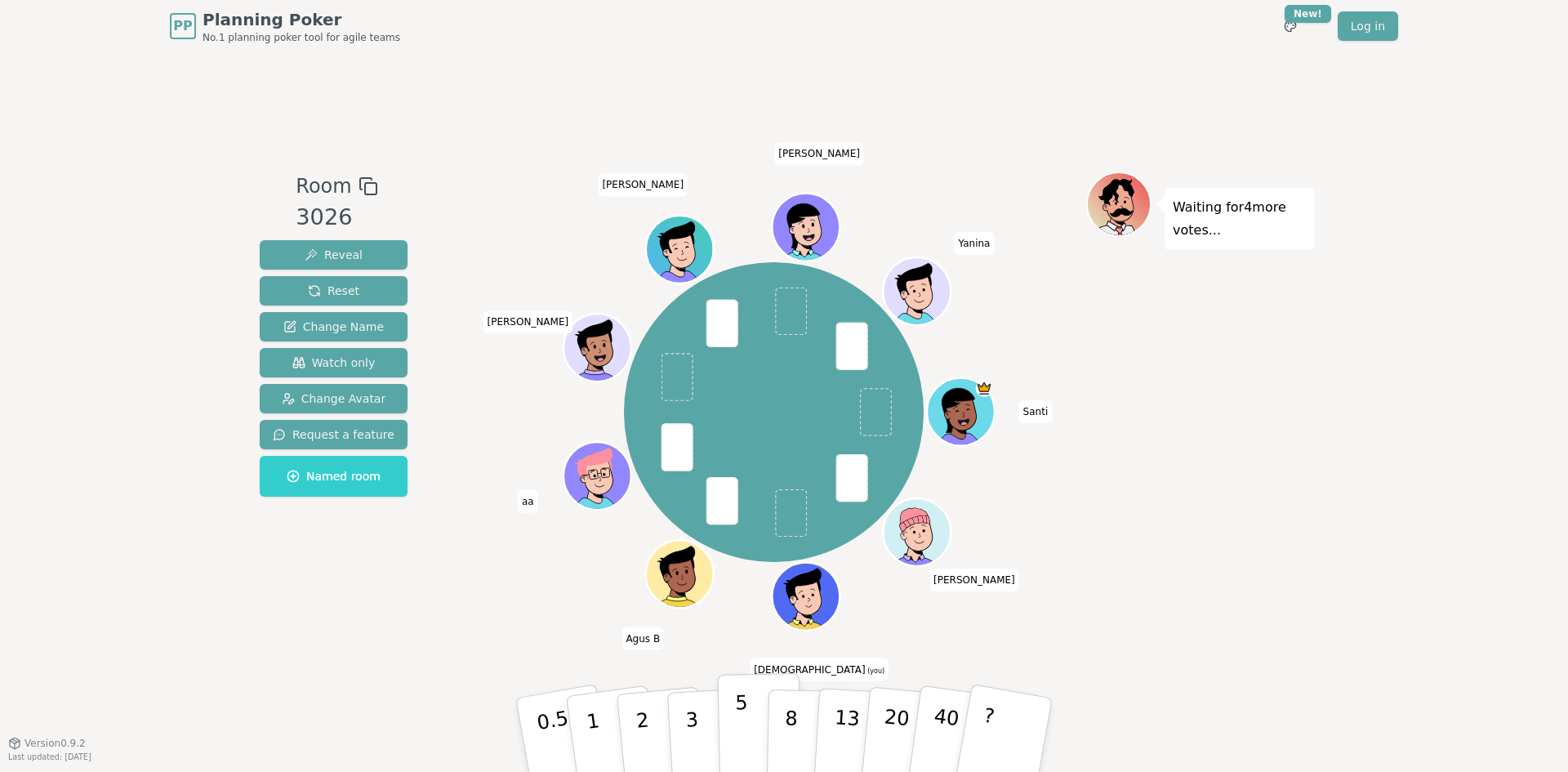
click at [738, 728] on p "5" at bounding box center [741, 734] width 13 height 88
click at [693, 734] on p "3" at bounding box center [694, 735] width 18 height 89
click at [703, 722] on button "3" at bounding box center [711, 734] width 89 height 127
click at [750, 740] on button "5" at bounding box center [760, 734] width 84 height 124
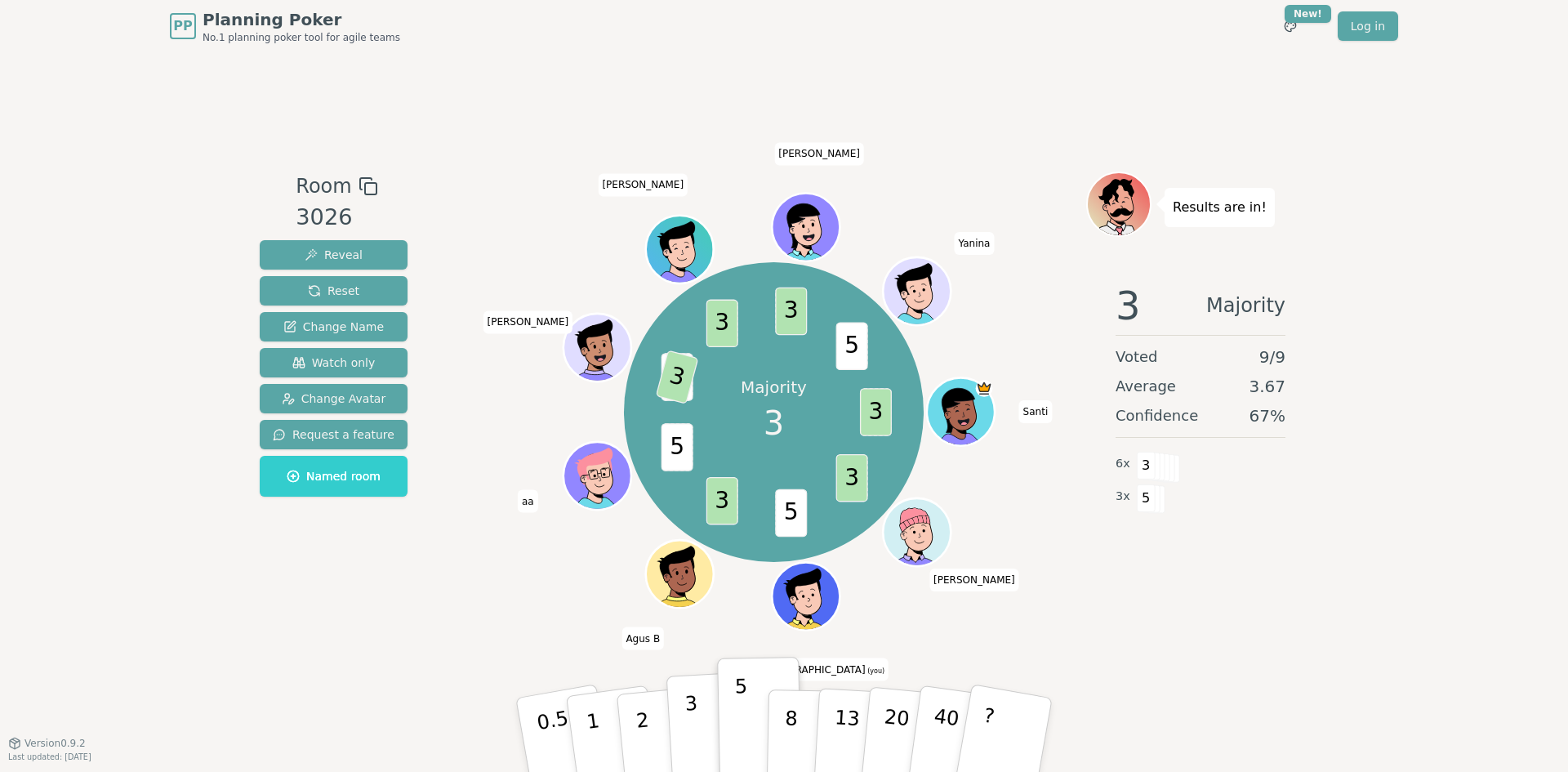
click at [694, 712] on p "3" at bounding box center [694, 735] width 18 height 89
